Goal: Task Accomplishment & Management: Manage account settings

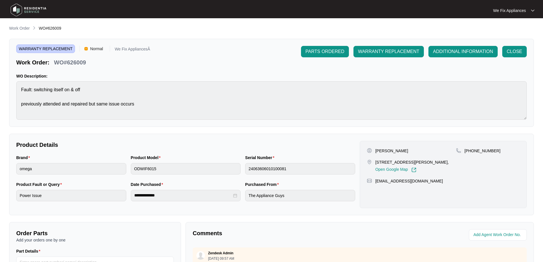
click at [39, 11] on img at bounding box center [29, 9] width 40 height 17
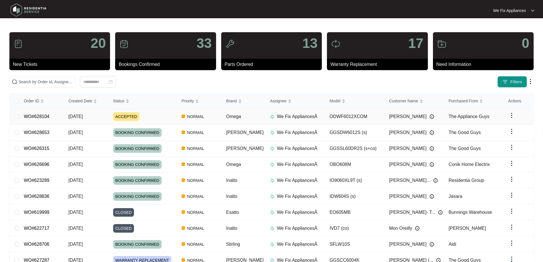
click at [42, 117] on link "WO#628104" at bounding box center [37, 116] width 26 height 5
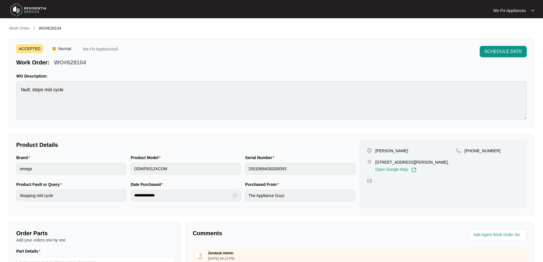
click at [36, 8] on img at bounding box center [29, 9] width 40 height 17
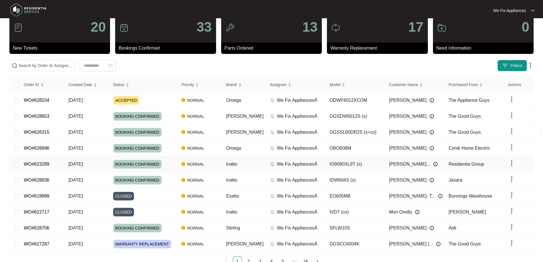
scroll to position [31, 0]
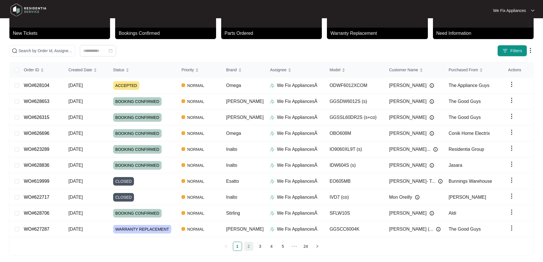
click at [248, 245] on link "2" at bounding box center [249, 246] width 9 height 9
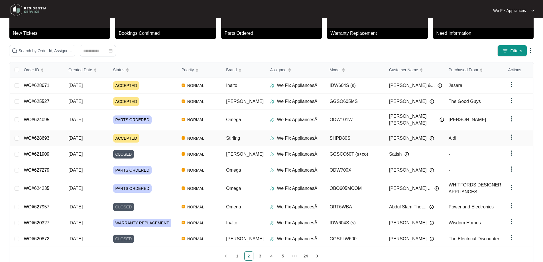
click at [39, 136] on link "WO#628693" at bounding box center [37, 138] width 26 height 5
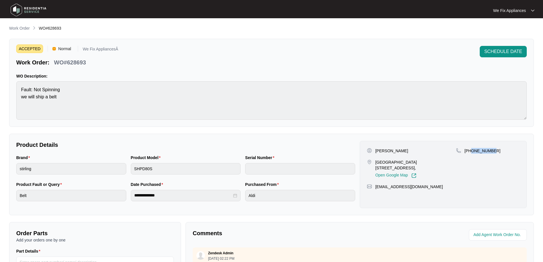
drag, startPoint x: 494, startPoint y: 151, endPoint x: 472, endPoint y: 152, distance: 22.3
click at [472, 152] on div "[PHONE_NUMBER]" at bounding box center [488, 151] width 64 height 6
copy p "406693383"
click at [36, 12] on img at bounding box center [29, 9] width 40 height 17
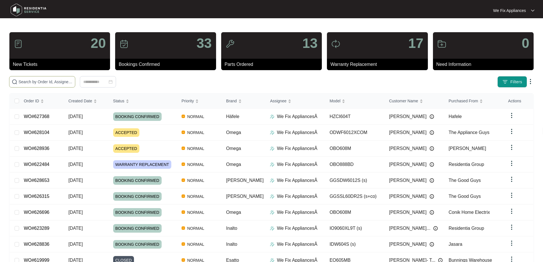
paste input "628936"
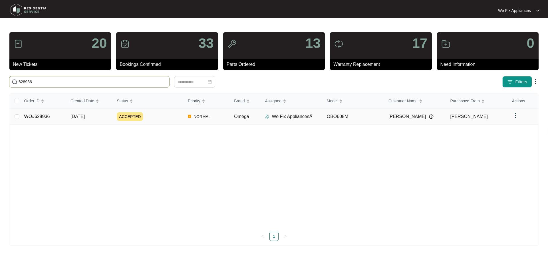
type input "628936"
click at [37, 117] on link "WO#628936" at bounding box center [37, 116] width 26 height 5
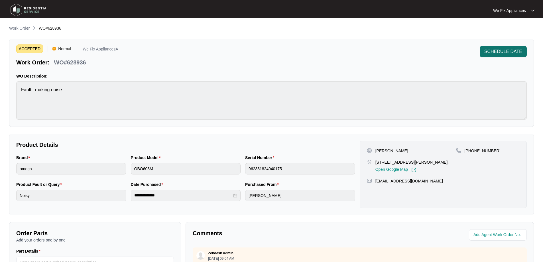
click at [504, 50] on span "SCHEDULE DATE" at bounding box center [504, 51] width 38 height 7
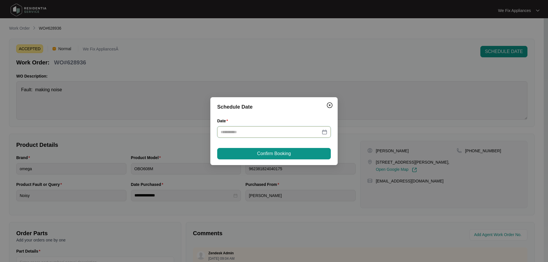
click at [260, 132] on input "Date" at bounding box center [271, 132] width 100 height 6
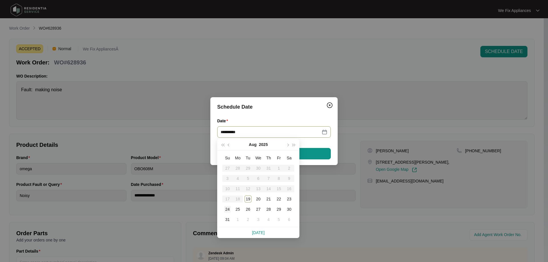
type input "**********"
click at [238, 209] on div "25" at bounding box center [237, 209] width 7 height 7
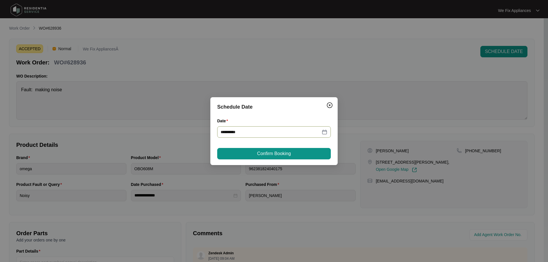
type input "**********"
click at [256, 153] on button "Confirm Booking" at bounding box center [274, 153] width 114 height 11
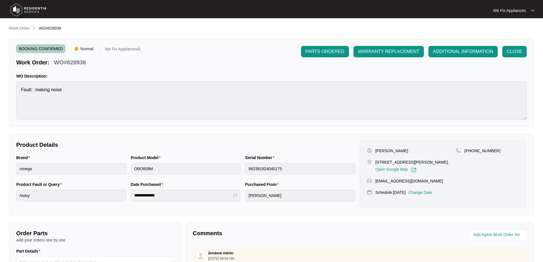
click at [432, 195] on p "Change Date" at bounding box center [421, 193] width 24 height 6
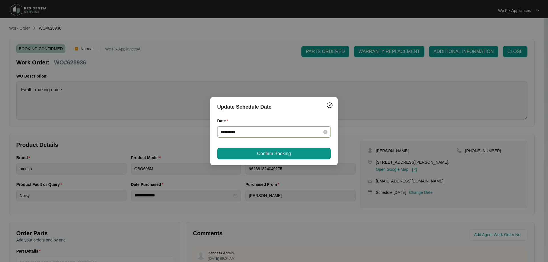
click at [266, 135] on input "**********" at bounding box center [271, 132] width 100 height 6
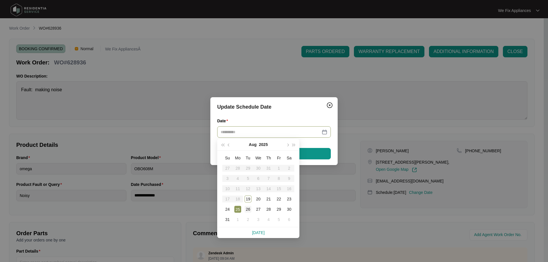
click at [249, 209] on div "26" at bounding box center [247, 209] width 7 height 7
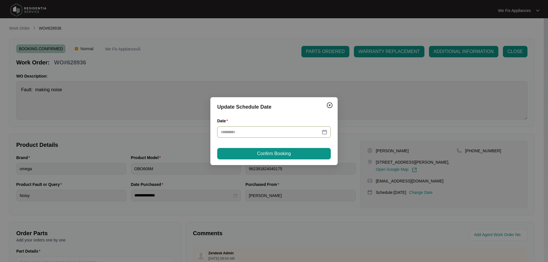
type input "**********"
click at [265, 153] on span "Confirm Booking" at bounding box center [274, 153] width 34 height 7
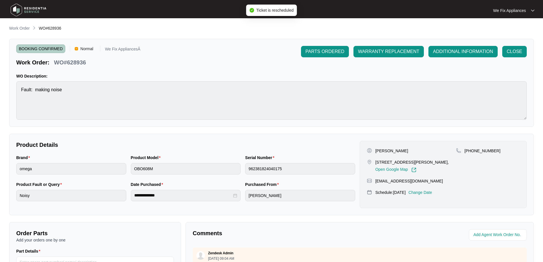
click at [23, 9] on img at bounding box center [29, 9] width 40 height 17
